Goal: Use online tool/utility: Utilize a website feature to perform a specific function

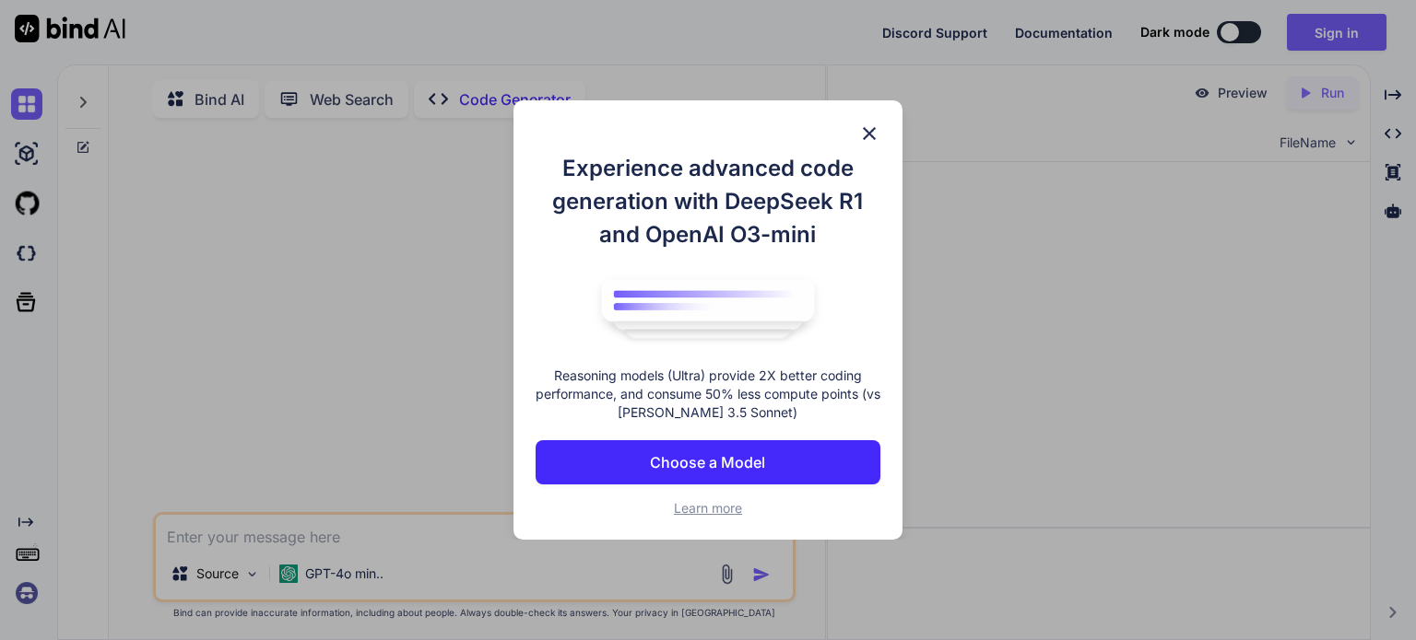
type textarea "x"
click at [872, 135] on img at bounding box center [869, 134] width 22 height 22
click at [870, 129] on img at bounding box center [869, 134] width 22 height 22
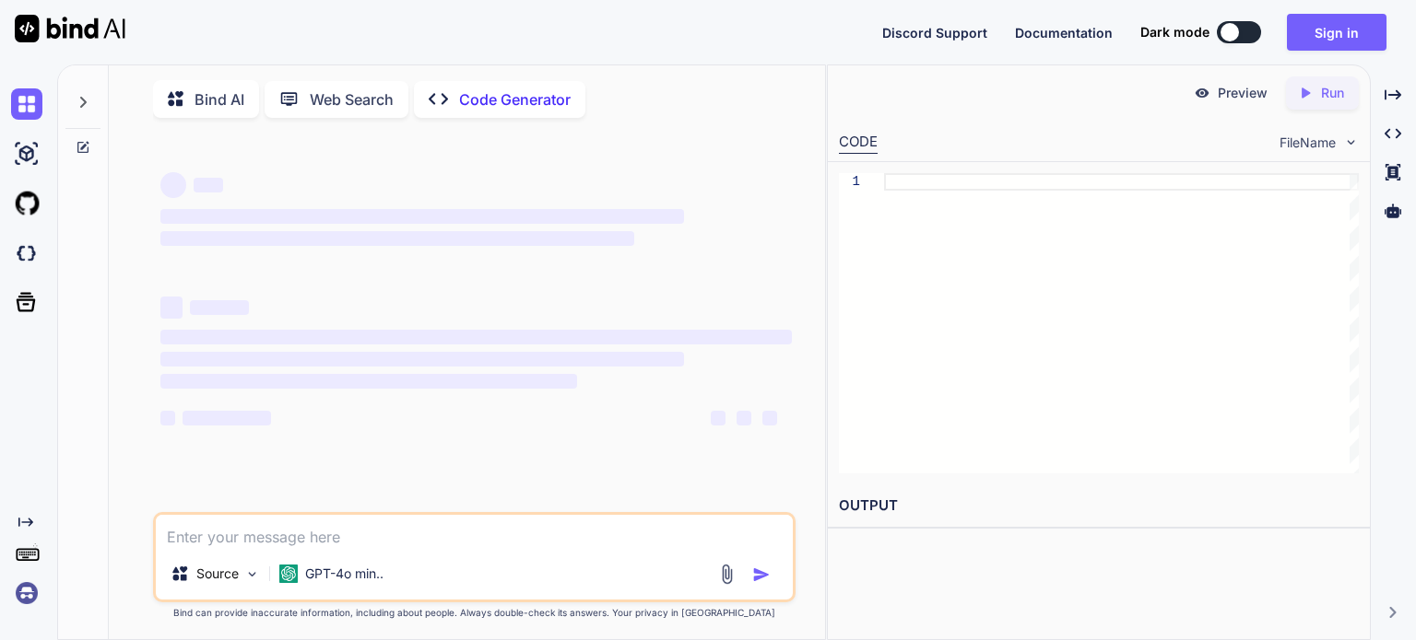
type textarea "x"
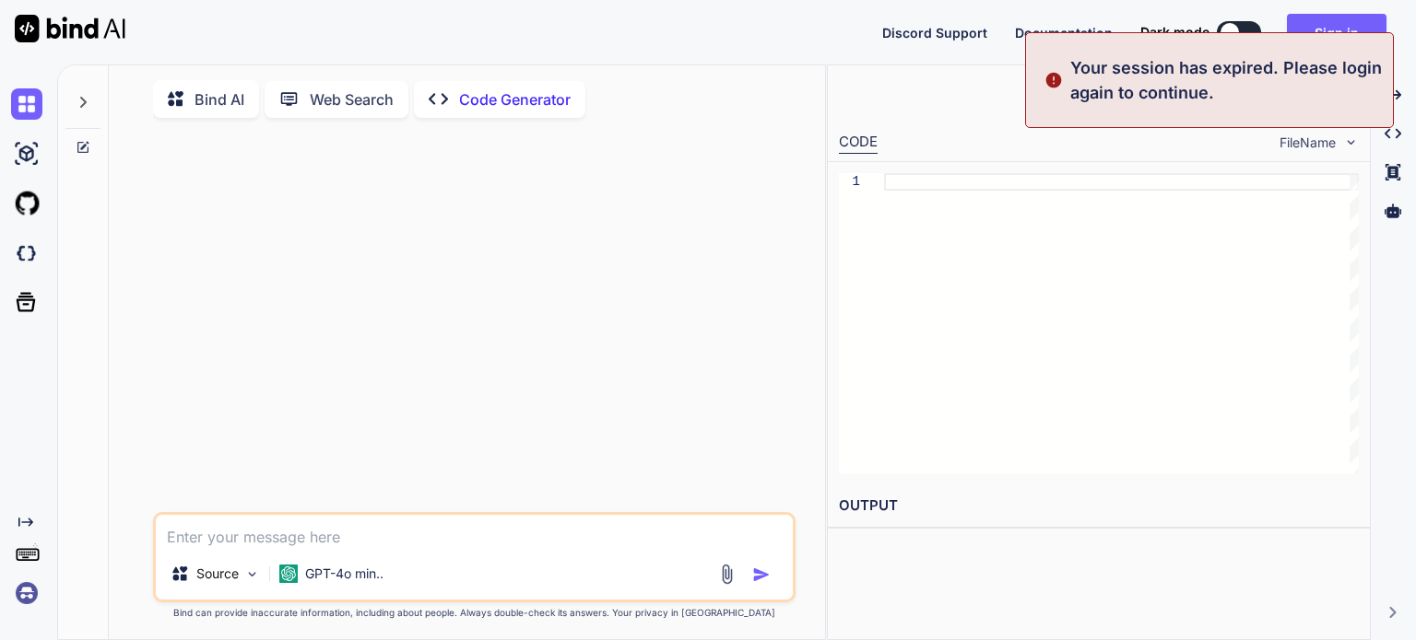
click at [517, 544] on textarea at bounding box center [474, 531] width 637 height 33
type textarea "h"
type textarea "x"
type textarea "hi"
type textarea "x"
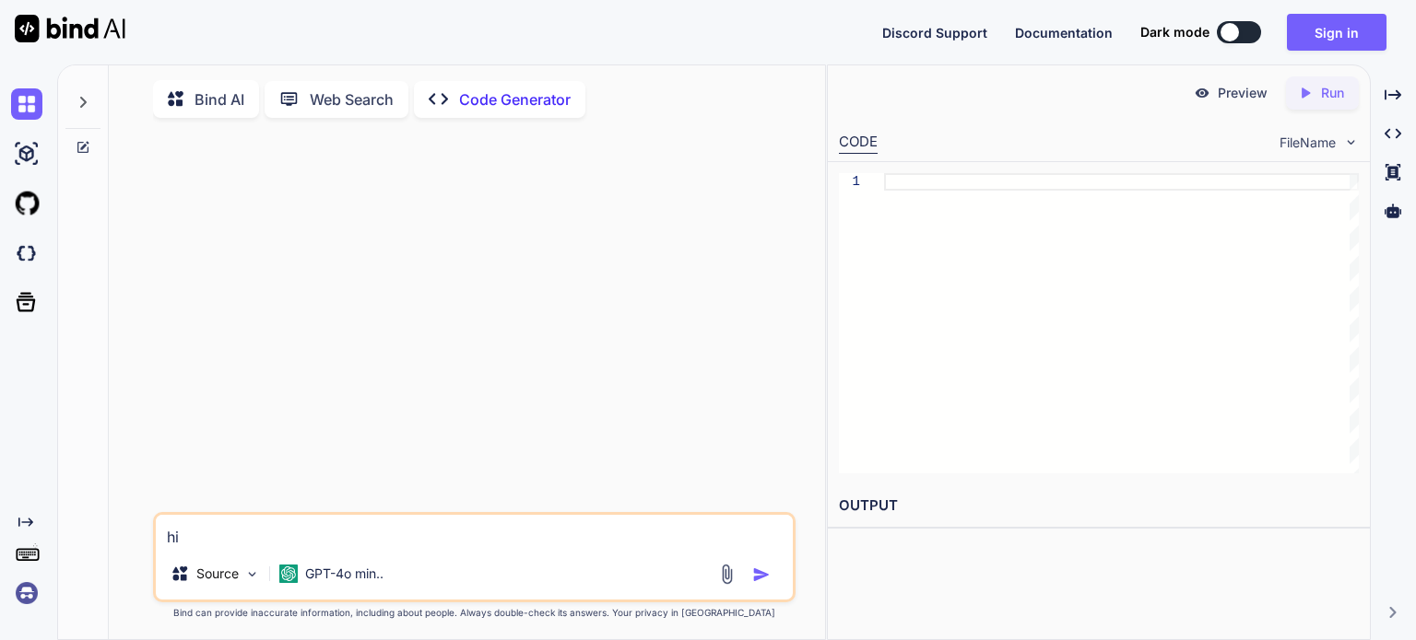
type textarea "hi"
click at [767, 582] on img "button" at bounding box center [761, 575] width 18 height 18
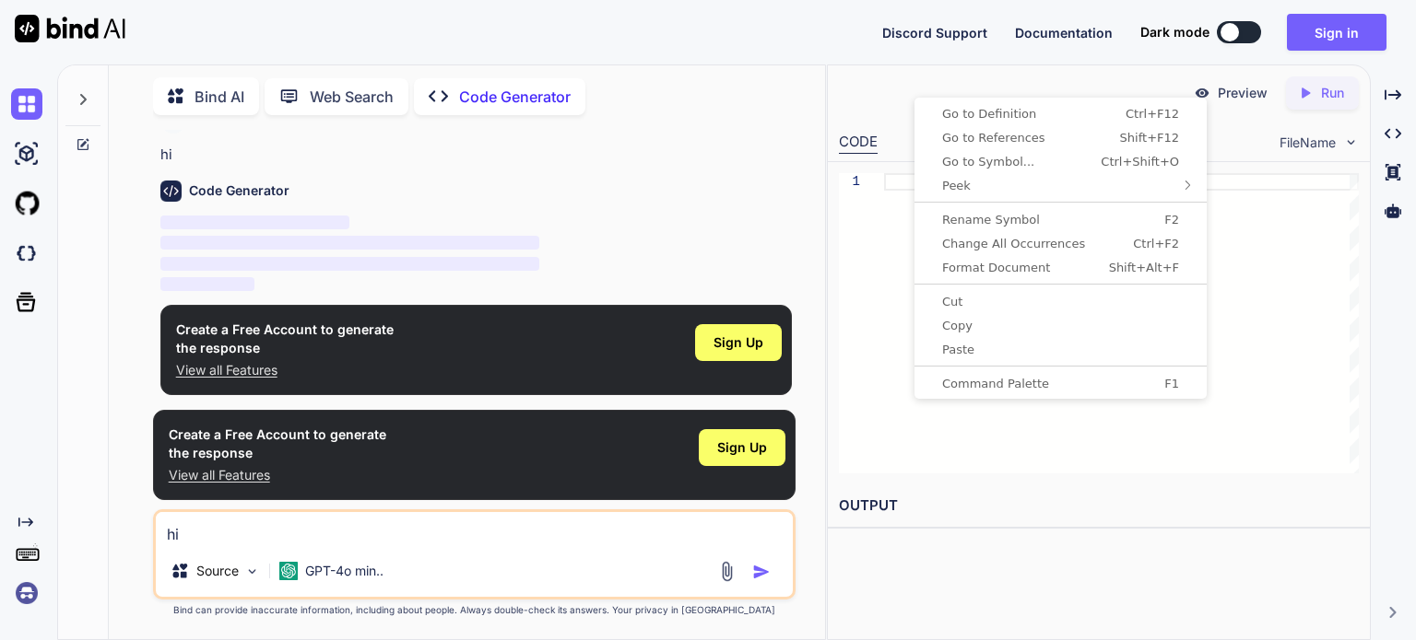
type textarea "x"
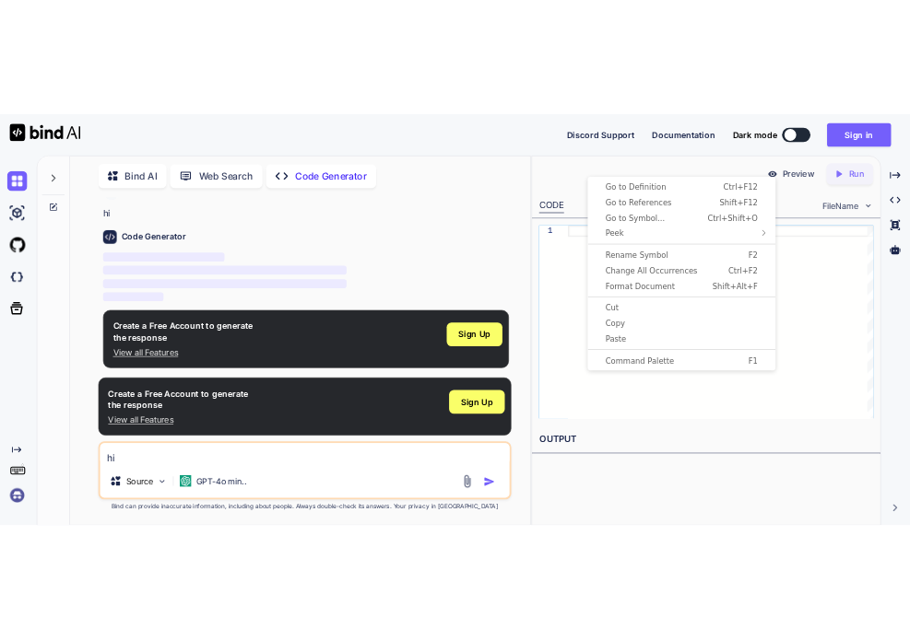
scroll to position [7, 0]
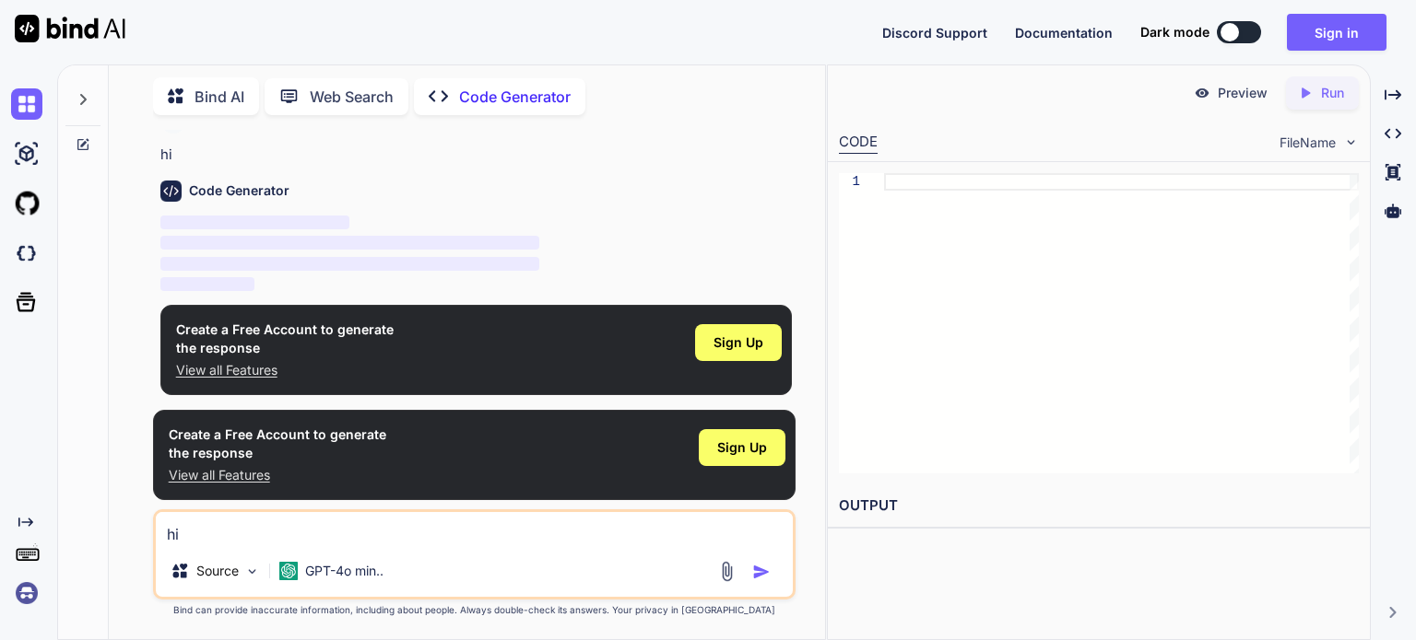
click at [723, 248] on p "‌" at bounding box center [475, 243] width 631 height 21
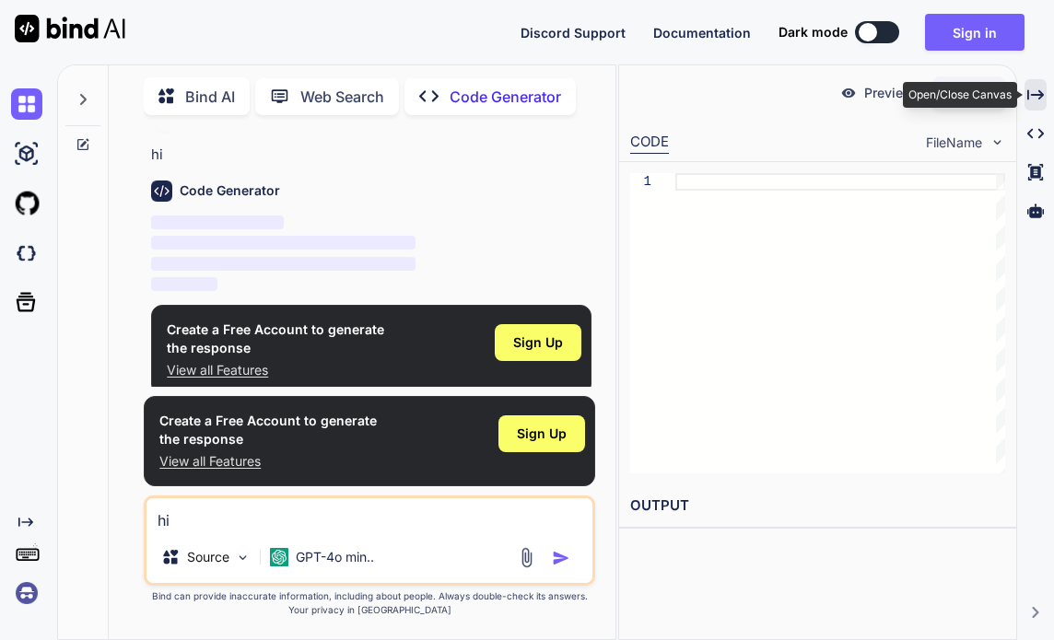
click at [1031, 103] on div "Created with Pixso." at bounding box center [1036, 94] width 22 height 31
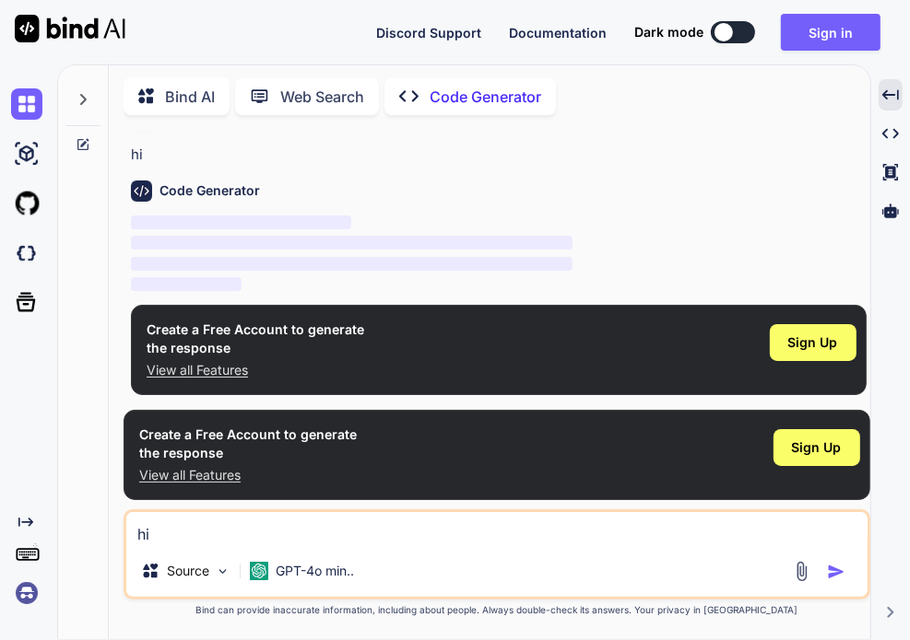
click at [186, 91] on p "Bind AI" at bounding box center [190, 97] width 50 height 22
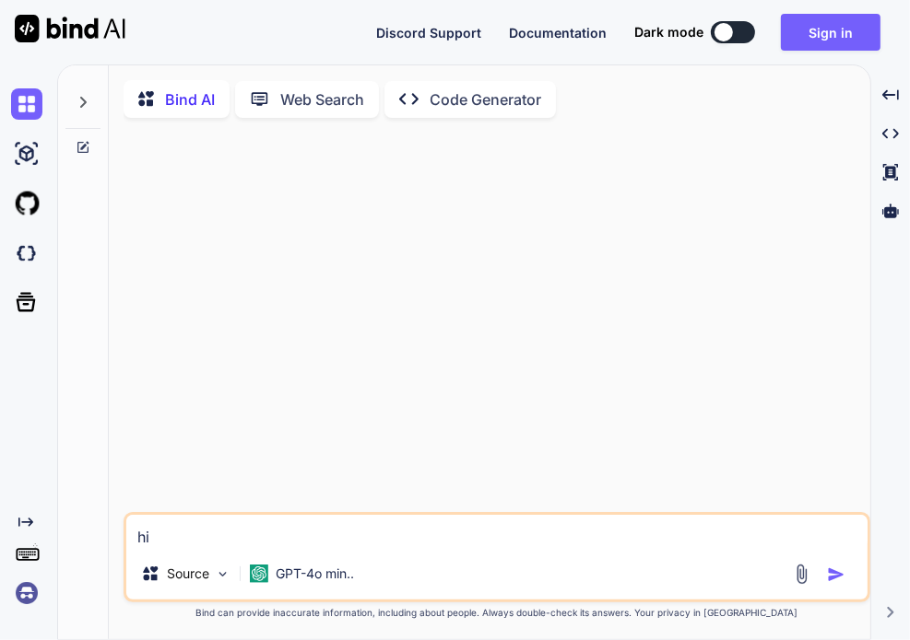
type textarea "hi"
click at [841, 582] on img "button" at bounding box center [836, 575] width 18 height 18
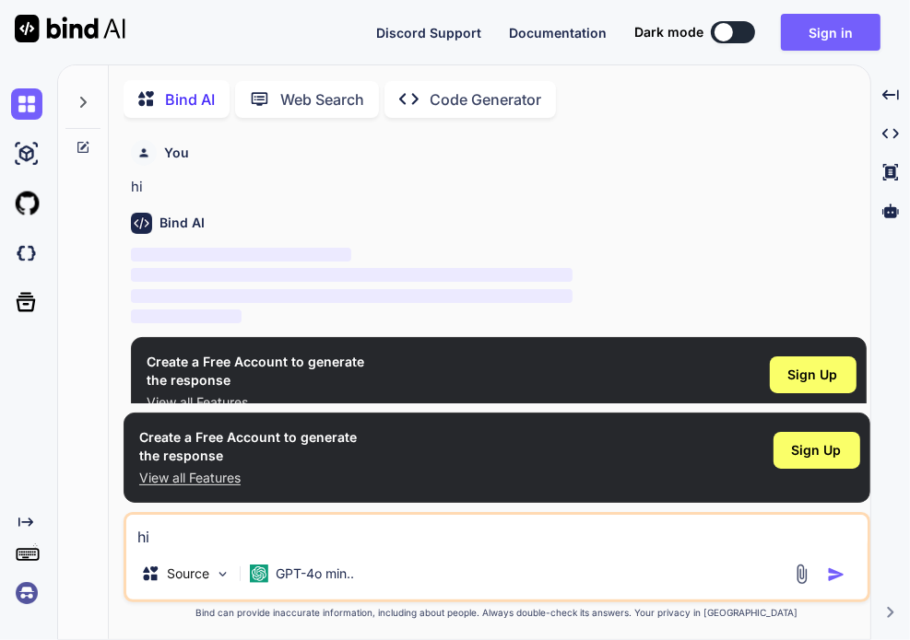
scroll to position [6, 0]
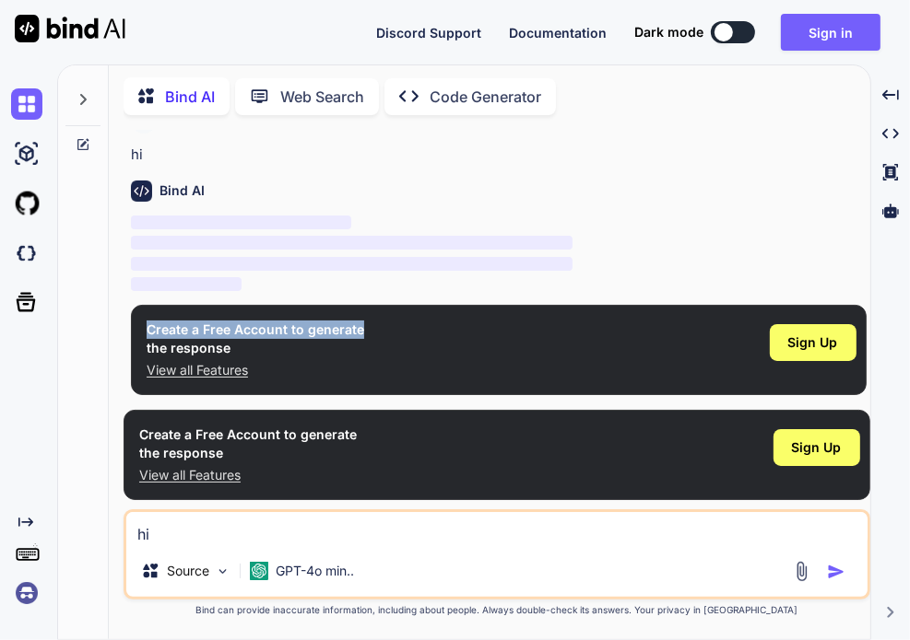
drag, startPoint x: 146, startPoint y: 325, endPoint x: 360, endPoint y: 322, distance: 214.8
click at [360, 322] on div "Create a Free Account to generate the response View all Features Sign Up" at bounding box center [498, 350] width 735 height 90
copy h1 "Create a Free Account to generate"
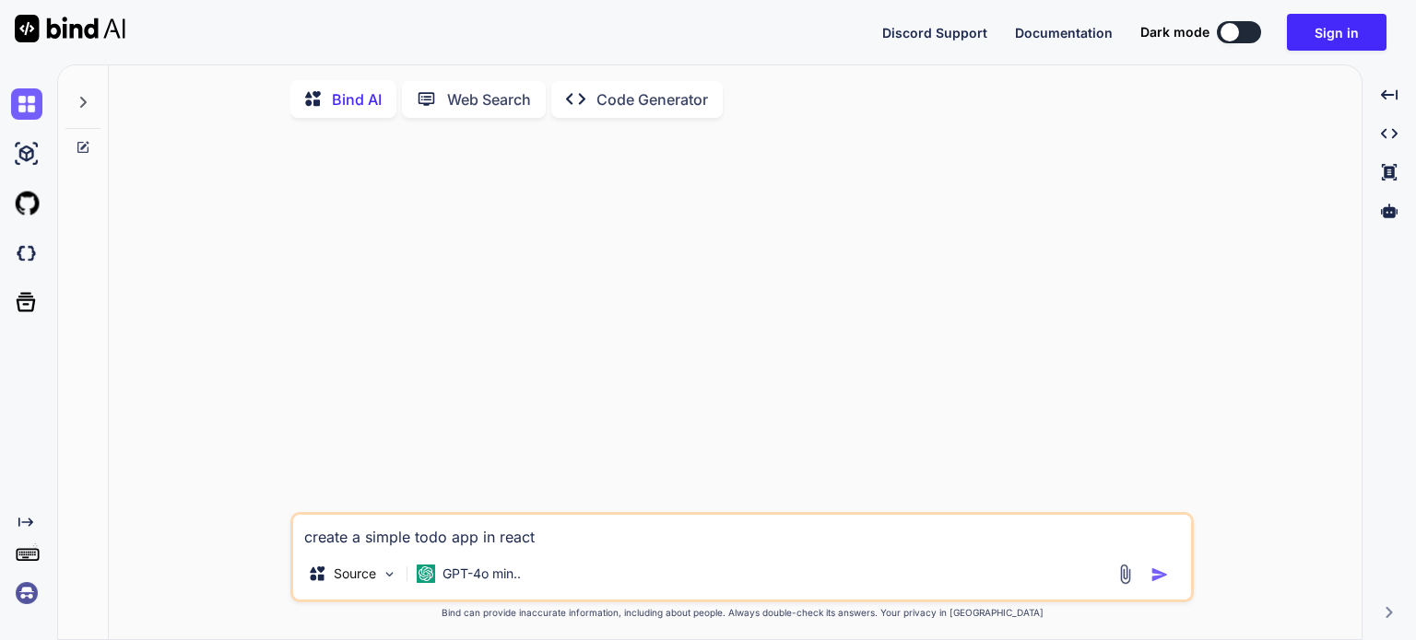
click at [651, 100] on p "Code Generator" at bounding box center [652, 99] width 112 height 22
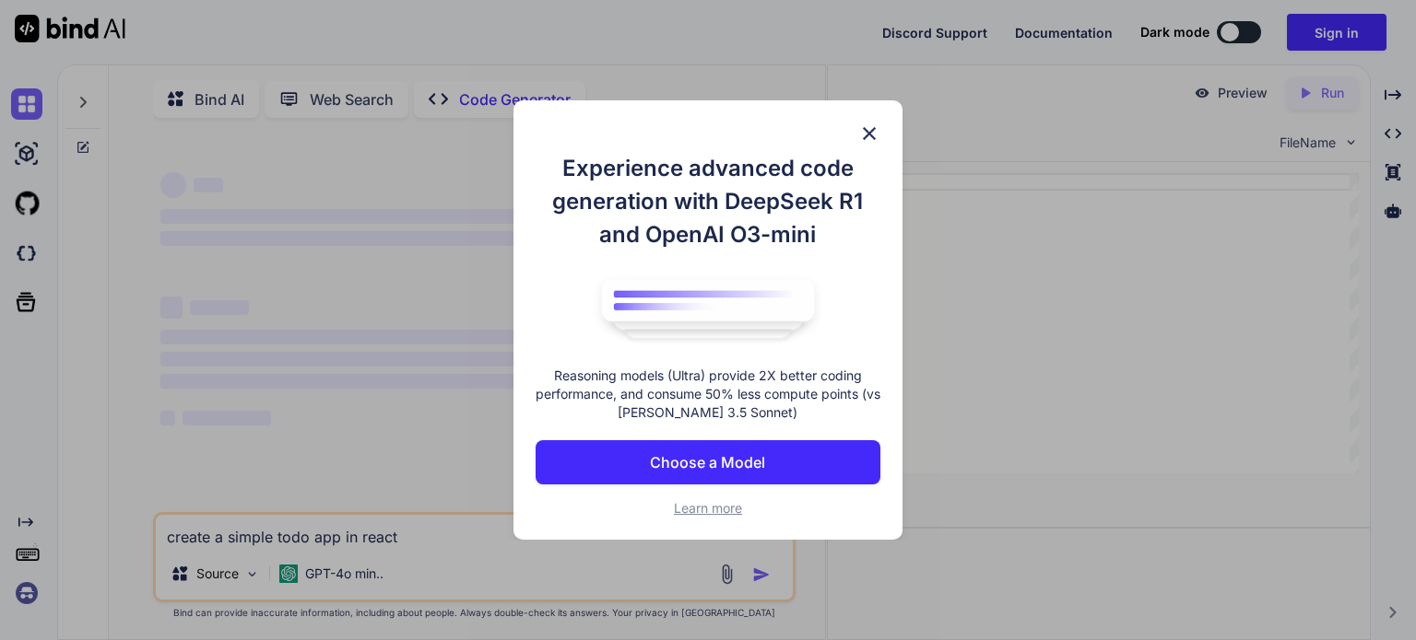
click at [876, 128] on img at bounding box center [869, 134] width 22 height 22
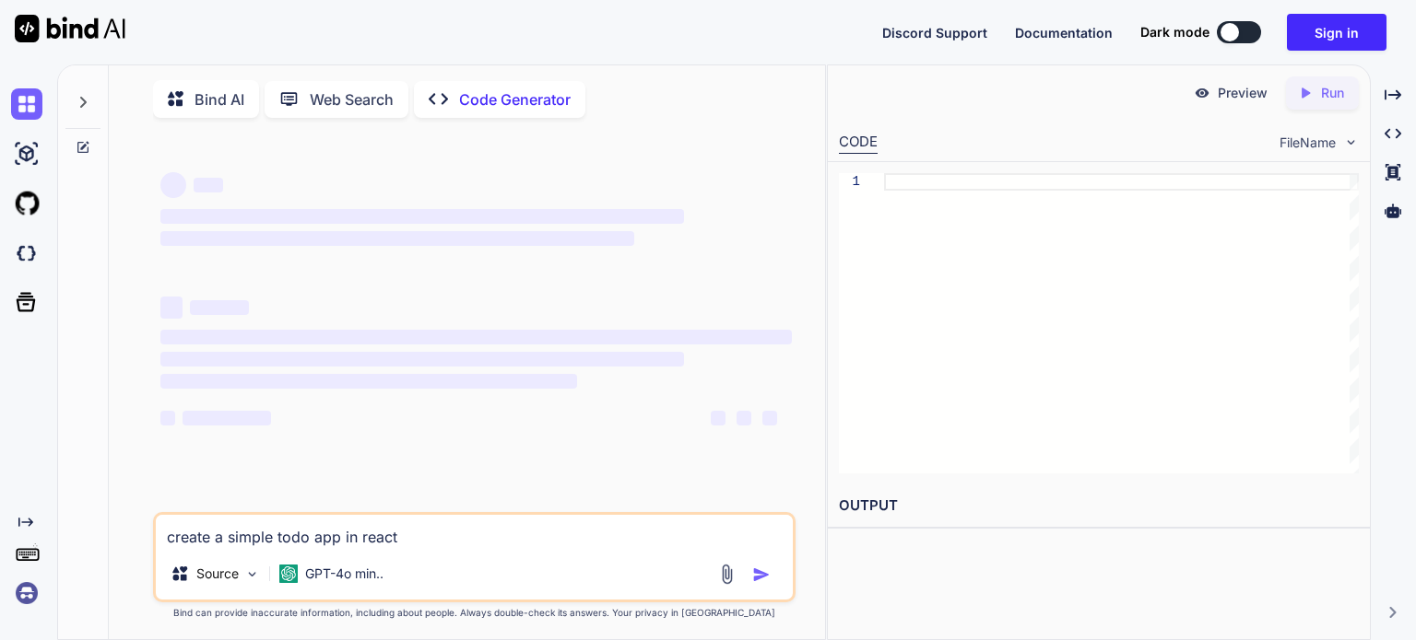
click at [566, 548] on textarea "create a simple todo app in react" at bounding box center [474, 531] width 637 height 33
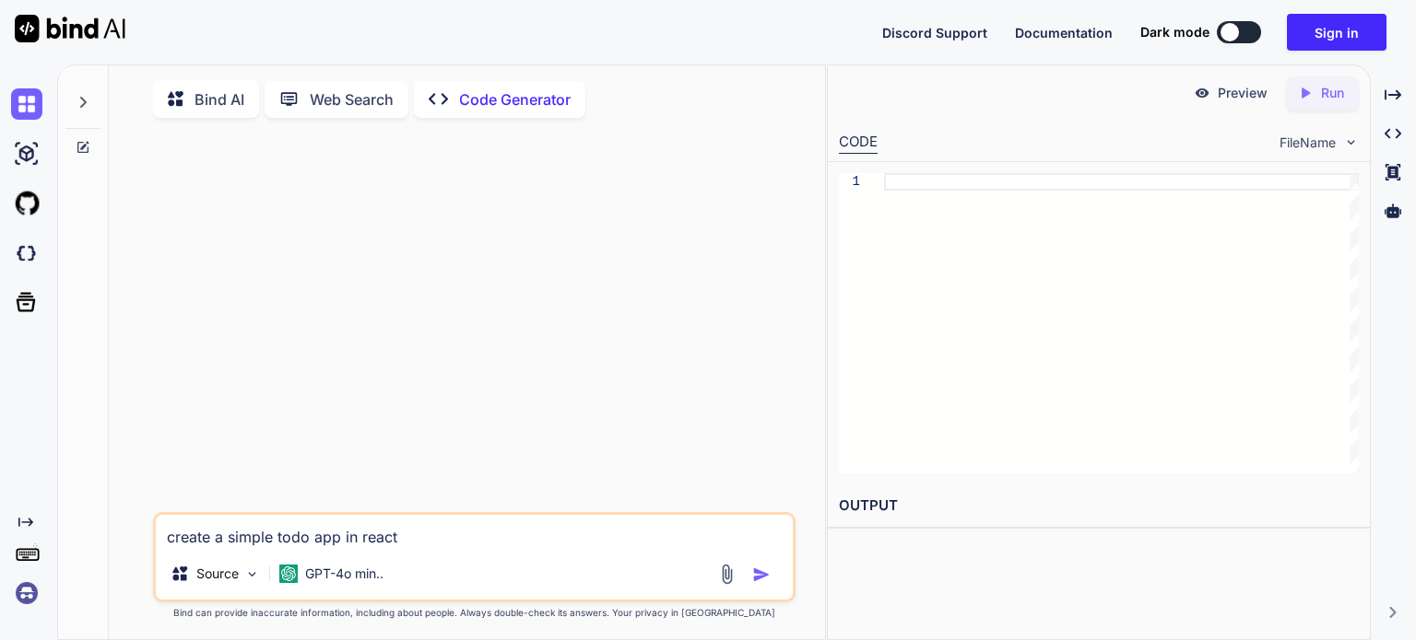
click at [605, 534] on textarea "create a simple todo app in react" at bounding box center [474, 531] width 637 height 33
click at [757, 582] on img "button" at bounding box center [761, 575] width 18 height 18
type textarea "x"
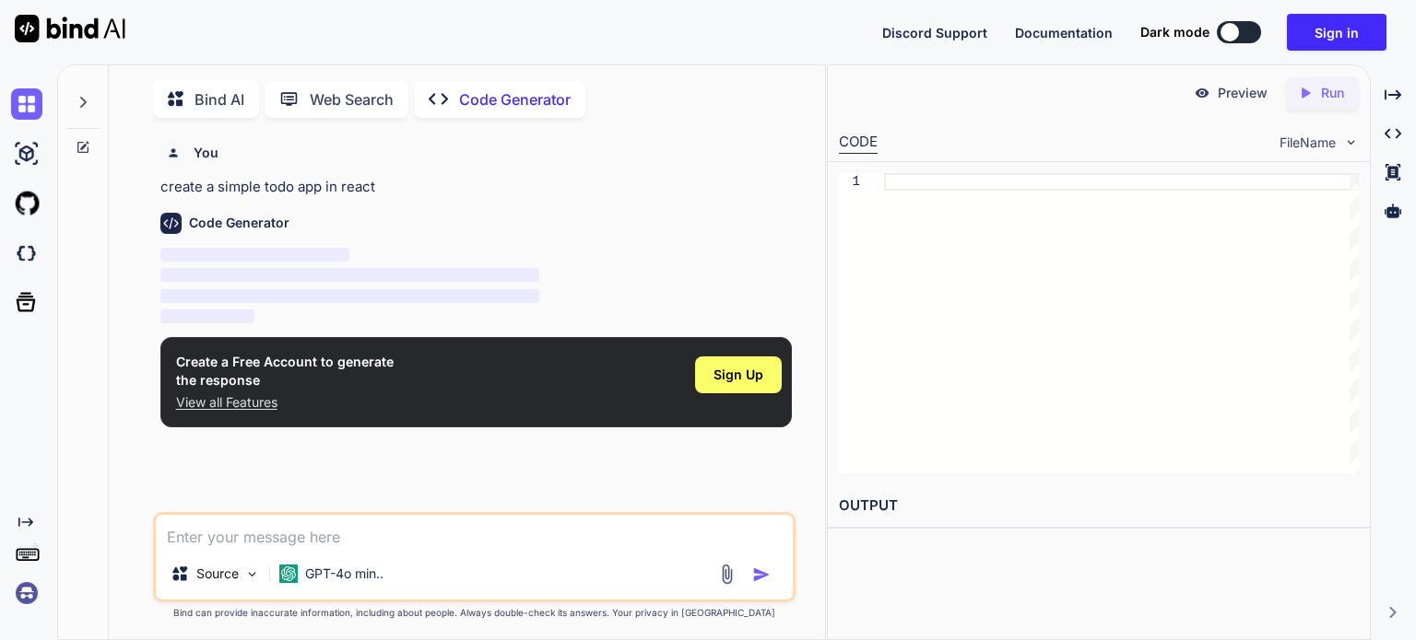
scroll to position [6, 0]
